Goal: Entertainment & Leisure: Consume media (video, audio)

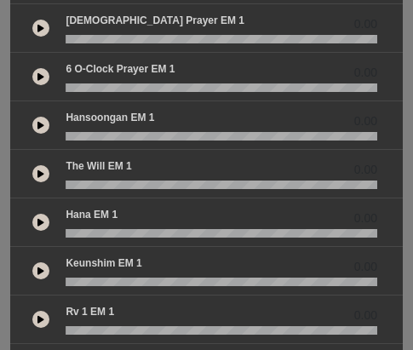
scroll to position [511, 0]
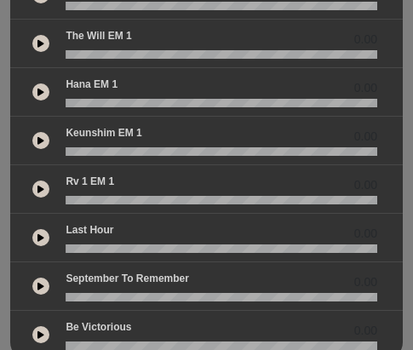
scroll to position [681, 0]
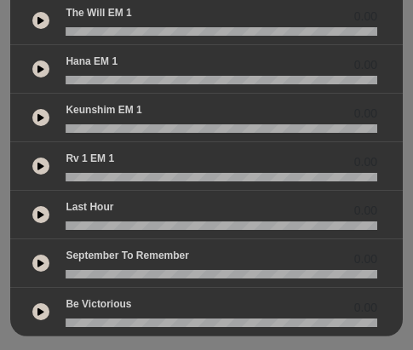
click at [45, 71] on button at bounding box center [40, 68] width 17 height 17
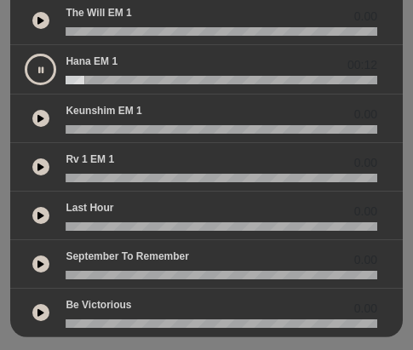
click at [48, 72] on button at bounding box center [41, 70] width 32 height 32
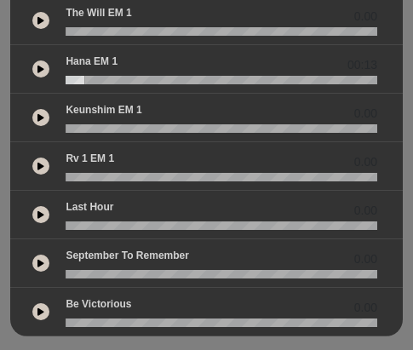
click at [60, 86] on div "00:13" at bounding box center [206, 69] width 393 height 49
drag, startPoint x: 81, startPoint y: 76, endPoint x: 60, endPoint y: 79, distance: 20.7
click at [60, 79] on div at bounding box center [221, 80] width 332 height 9
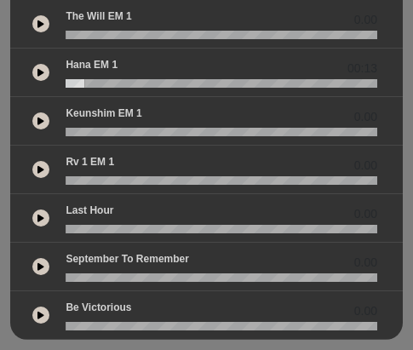
scroll to position [708, 0]
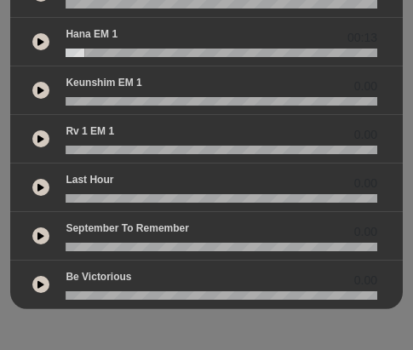
click at [44, 47] on button at bounding box center [40, 41] width 17 height 17
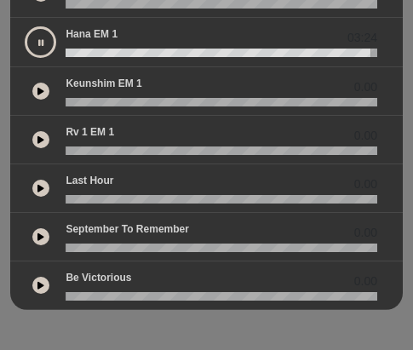
click at [42, 233] on icon at bounding box center [40, 236] width 7 height 9
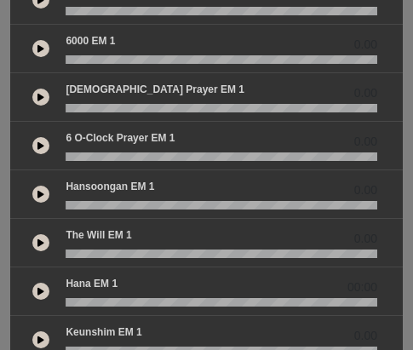
scroll to position [454, 0]
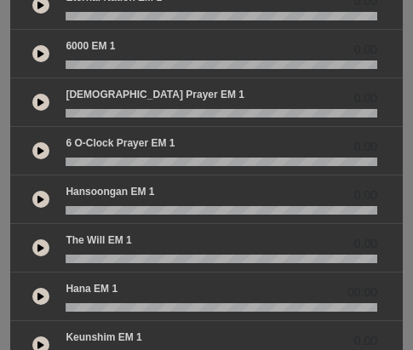
click at [37, 293] on icon at bounding box center [40, 296] width 7 height 9
click at [38, 294] on icon at bounding box center [40, 297] width 5 height 9
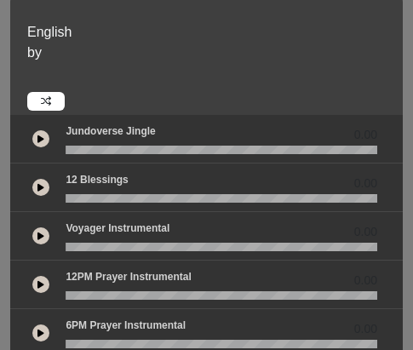
scroll to position [0, 0]
